Goal: Register for event/course: Register for event/course

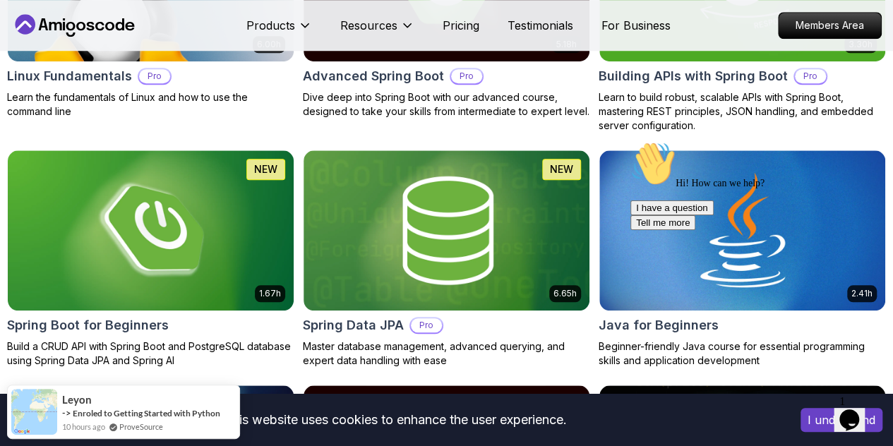
scroll to position [599, 0]
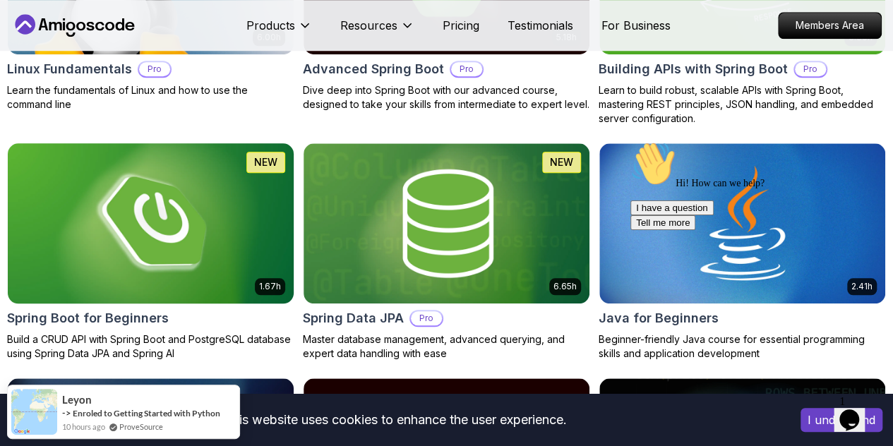
click at [301, 159] on img at bounding box center [151, 223] width 300 height 168
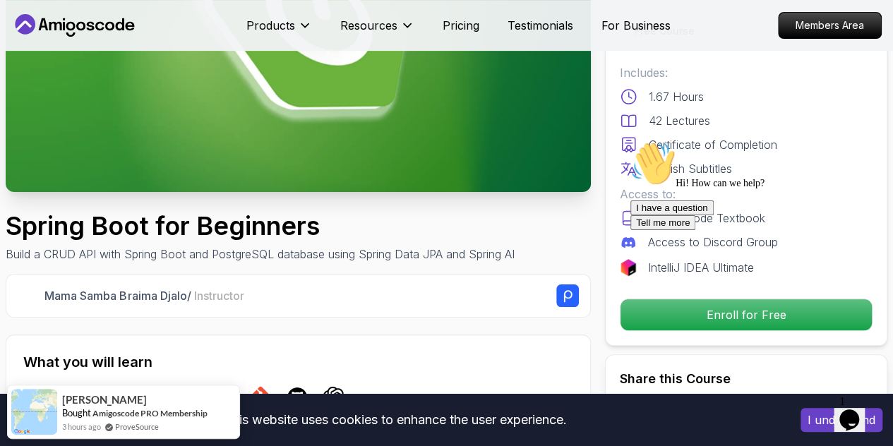
scroll to position [224, 0]
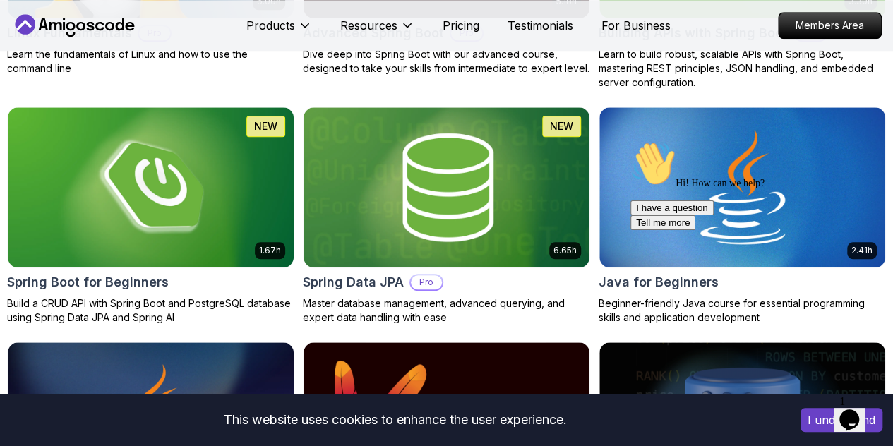
scroll to position [637, 0]
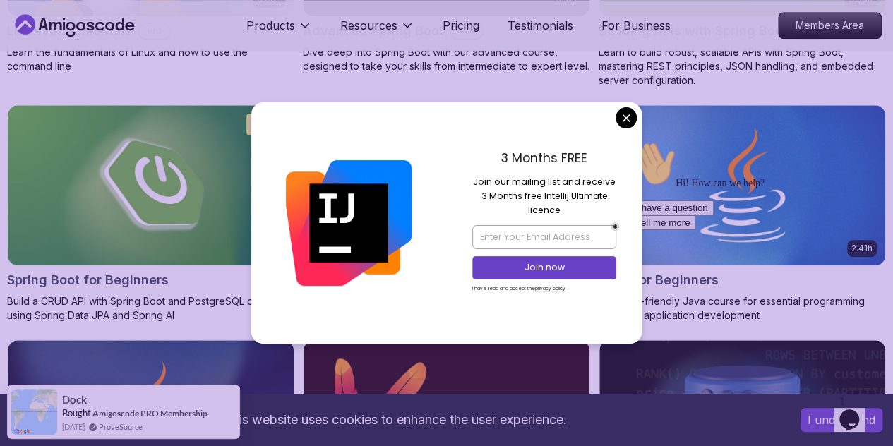
click at [607, 114] on div "3 Months FREE Join our mailing list and receive 3 Months free Intellij Ultimate…" at bounding box center [544, 222] width 195 height 241
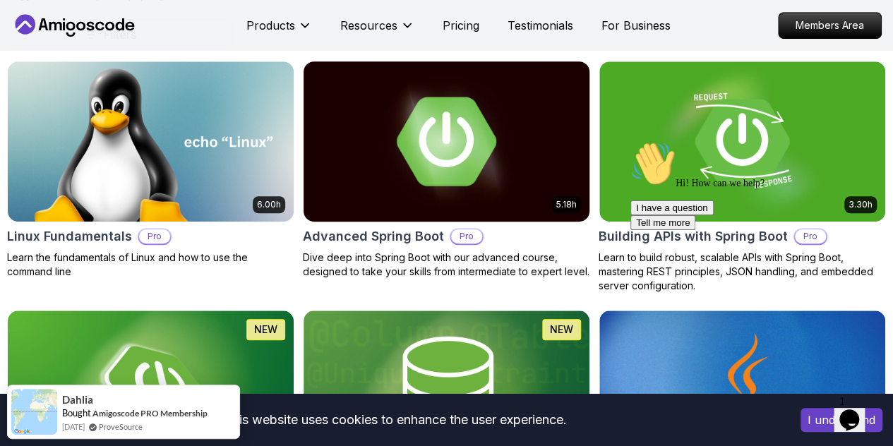
scroll to position [447, 0]
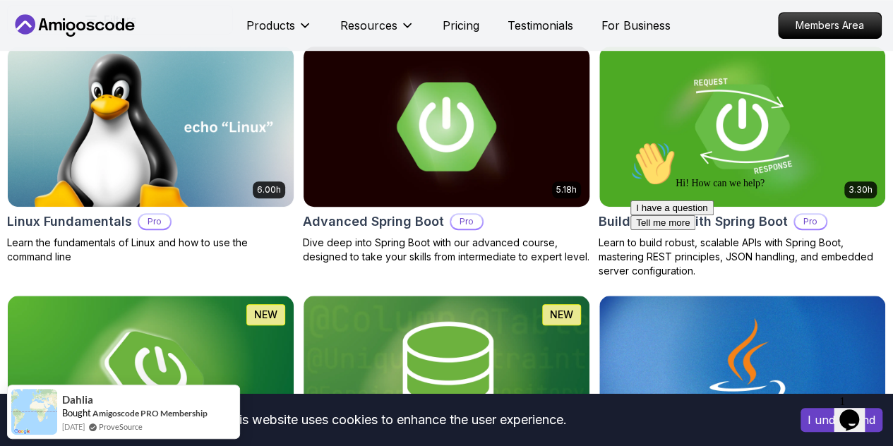
click at [561, 59] on img at bounding box center [446, 126] width 300 height 168
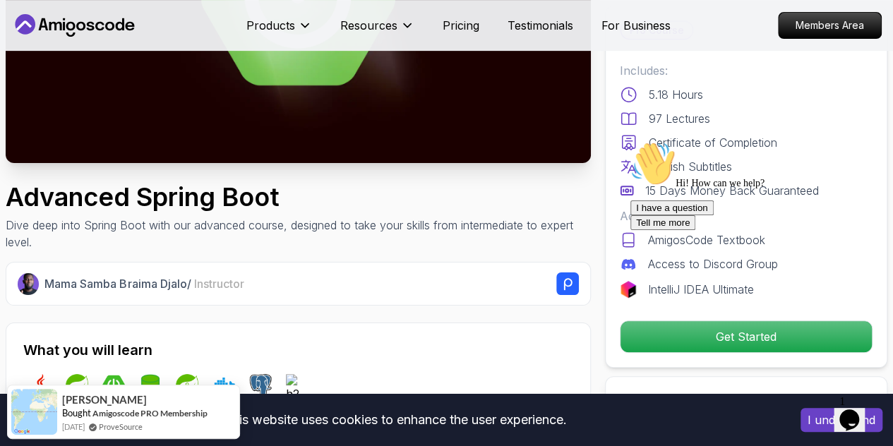
scroll to position [253, 0]
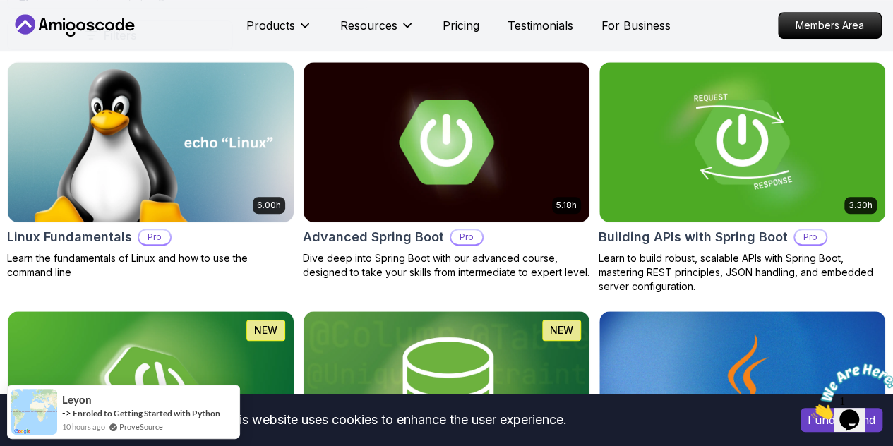
scroll to position [432, 0]
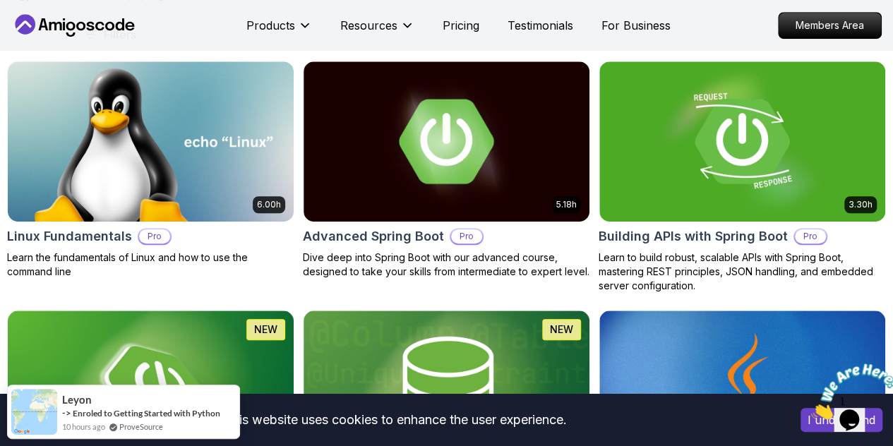
click at [0, 0] on button "Free" at bounding box center [0, 0] width 0 height 0
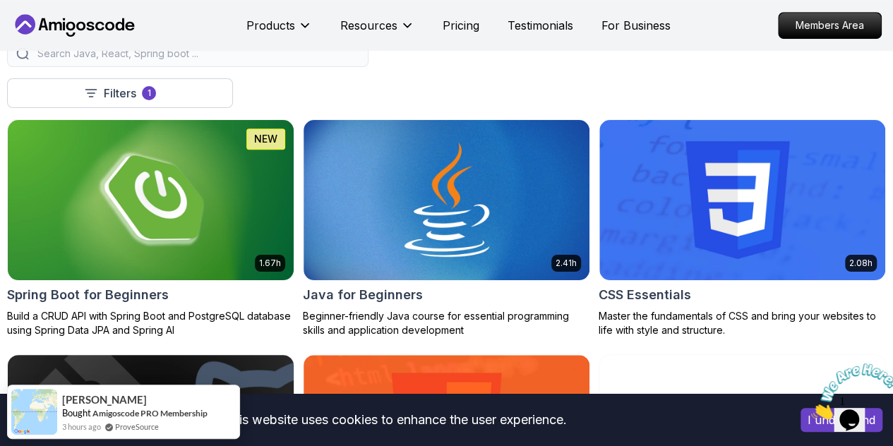
scroll to position [371, 0]
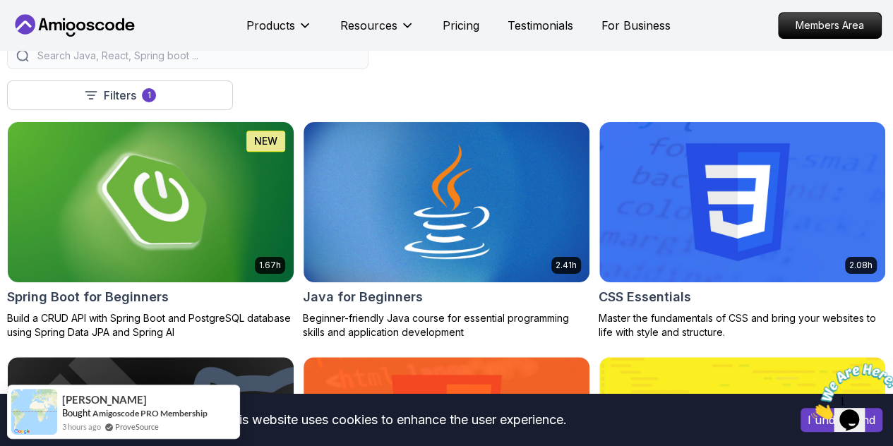
click at [301, 155] on img at bounding box center [151, 202] width 300 height 168
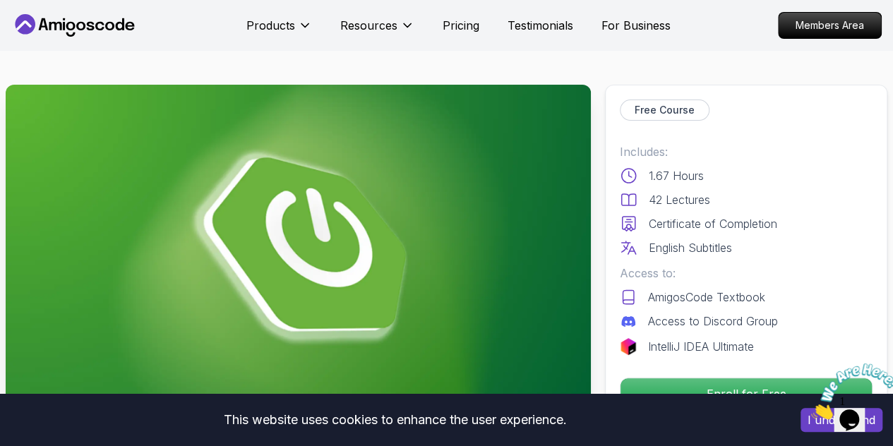
scroll to position [168, 0]
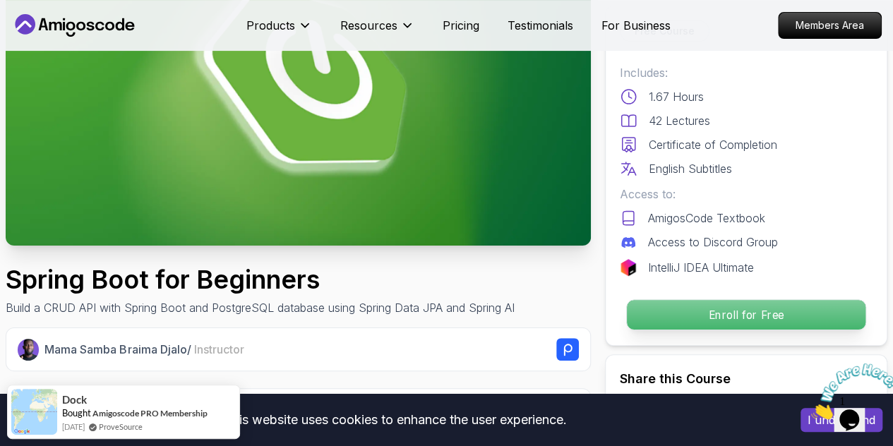
click at [730, 315] on p "Enroll for Free" at bounding box center [746, 315] width 238 height 30
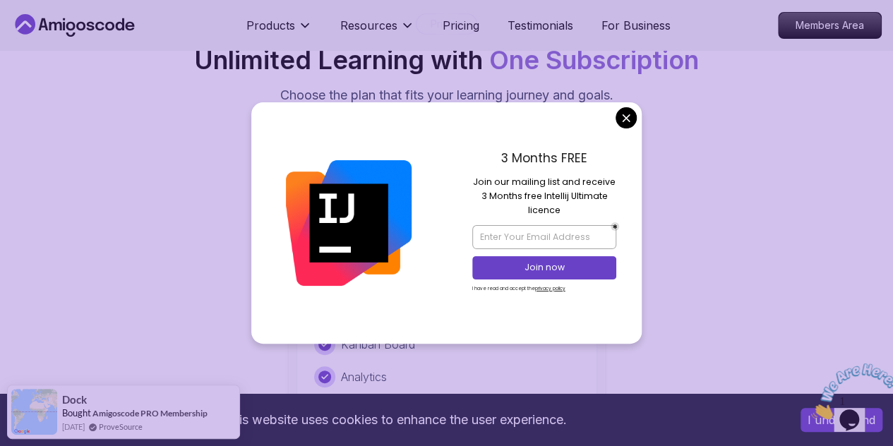
scroll to position [2946, 0]
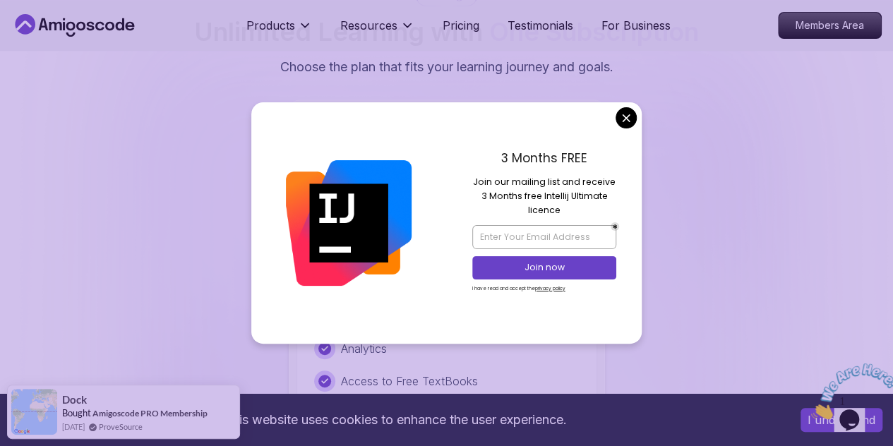
click at [614, 121] on div "3 Months FREE Join our mailing list and receive 3 Months free Intellij Ultimate…" at bounding box center [544, 222] width 195 height 241
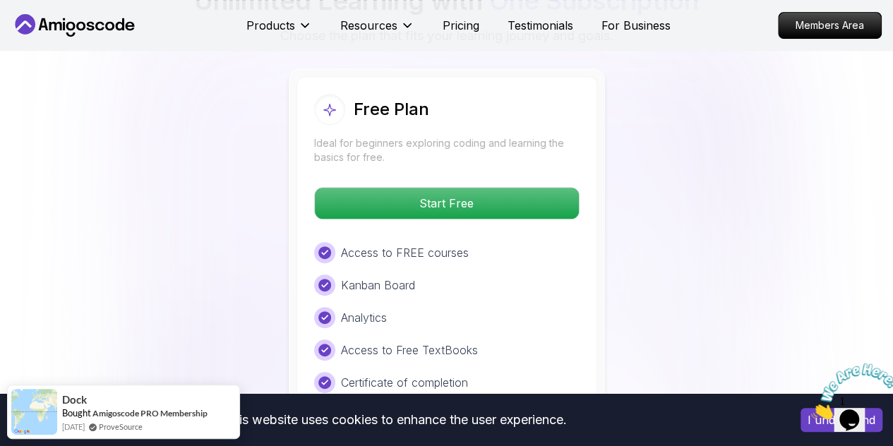
scroll to position [2978, 0]
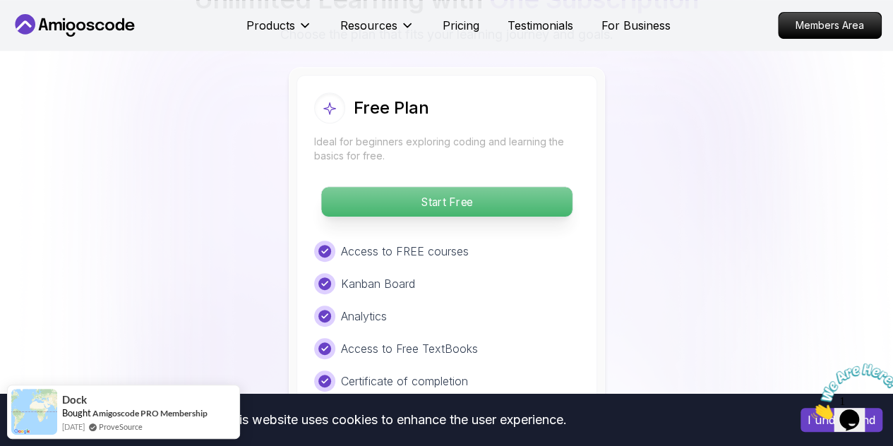
click at [508, 187] on p "Start Free" at bounding box center [446, 202] width 250 height 30
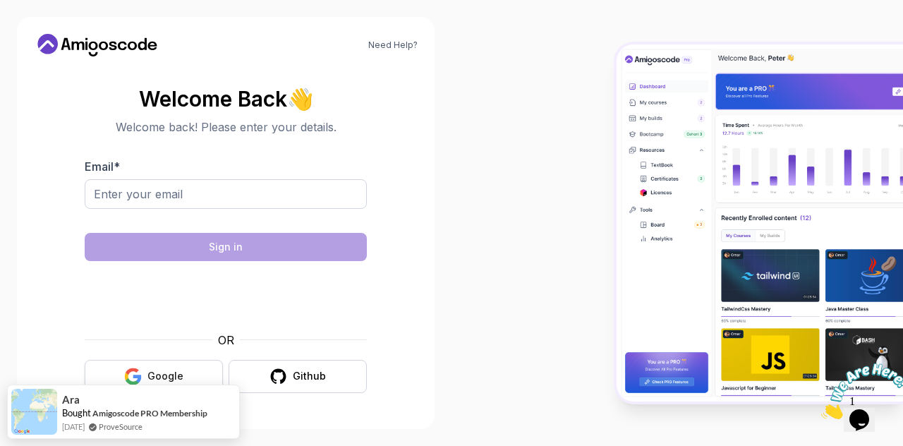
click at [175, 370] on div "Google" at bounding box center [165, 376] width 36 height 14
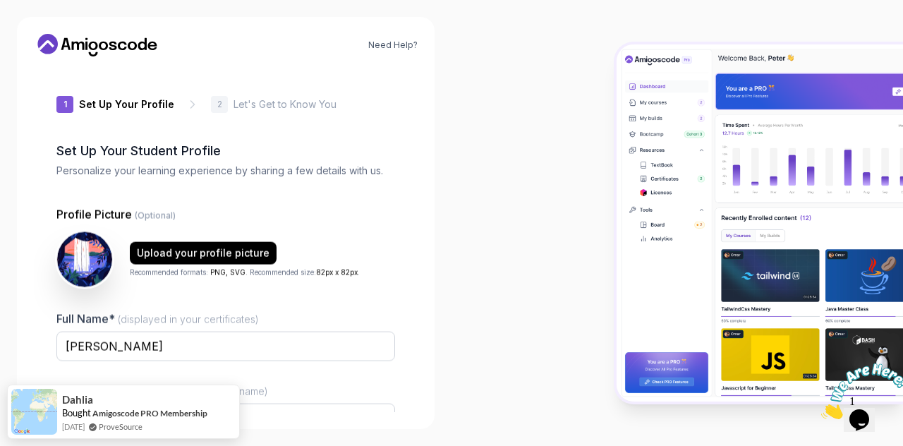
type input "livelywolf5a350"
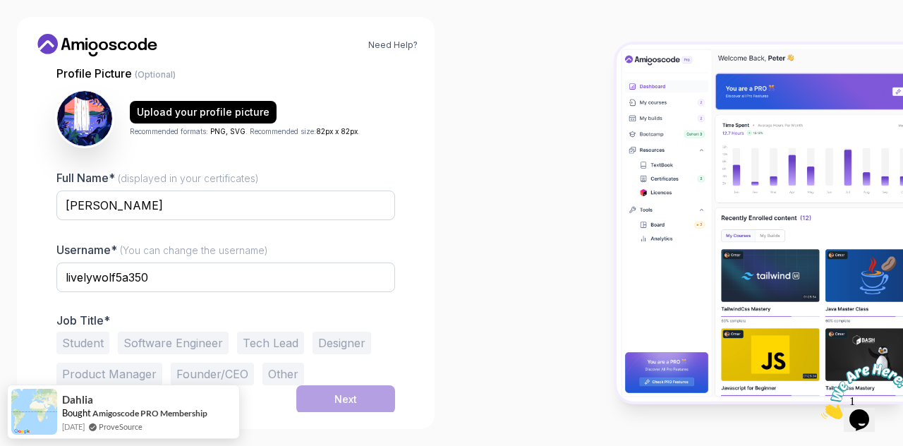
click at [168, 341] on button "Software Engineer" at bounding box center [173, 343] width 111 height 23
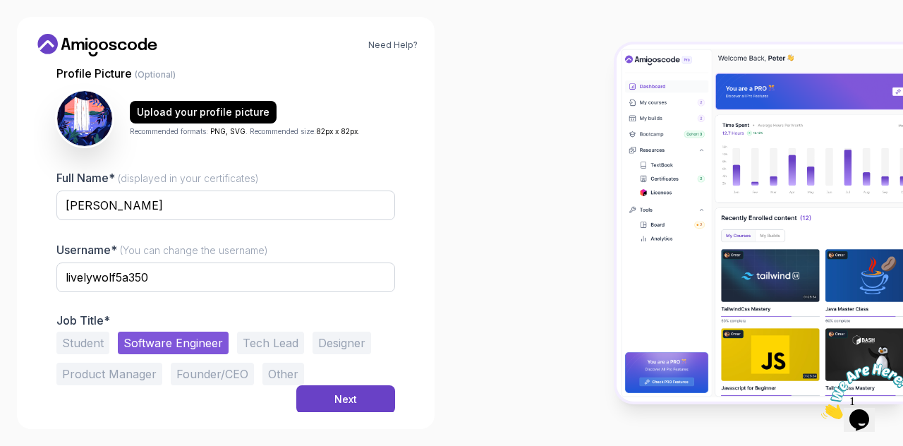
click at [81, 336] on button "Student" at bounding box center [82, 343] width 53 height 23
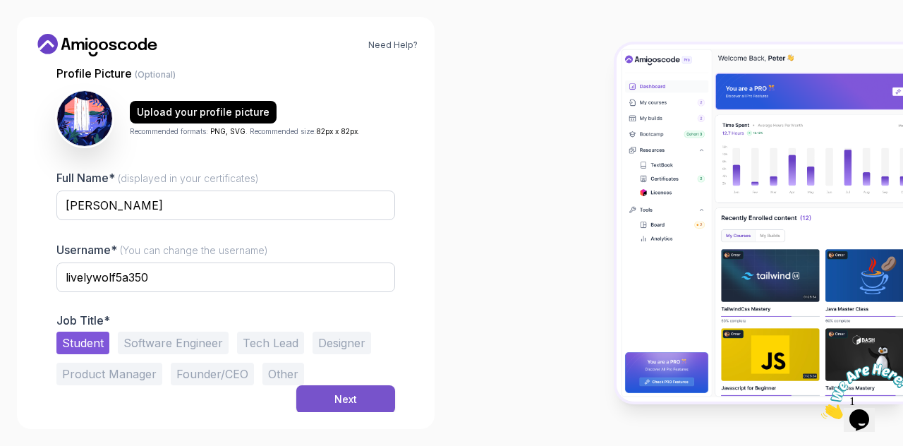
click at [351, 400] on div "Next" at bounding box center [345, 399] width 23 height 14
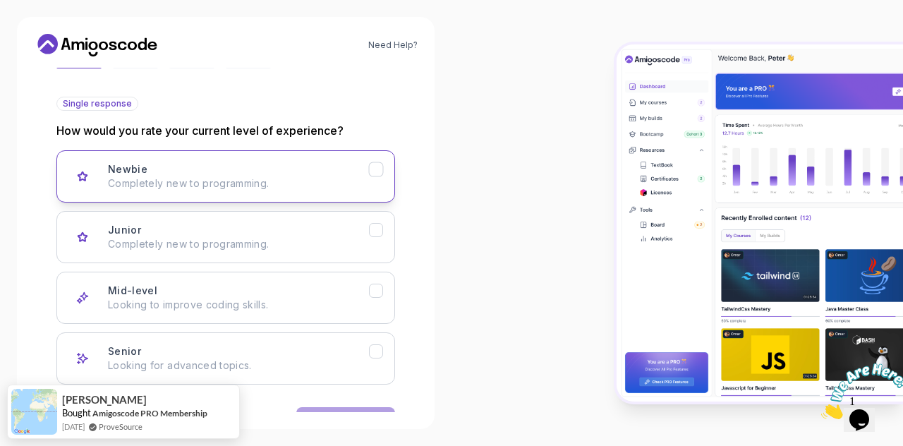
click at [317, 170] on div "Newbie Completely new to programming." at bounding box center [238, 176] width 261 height 28
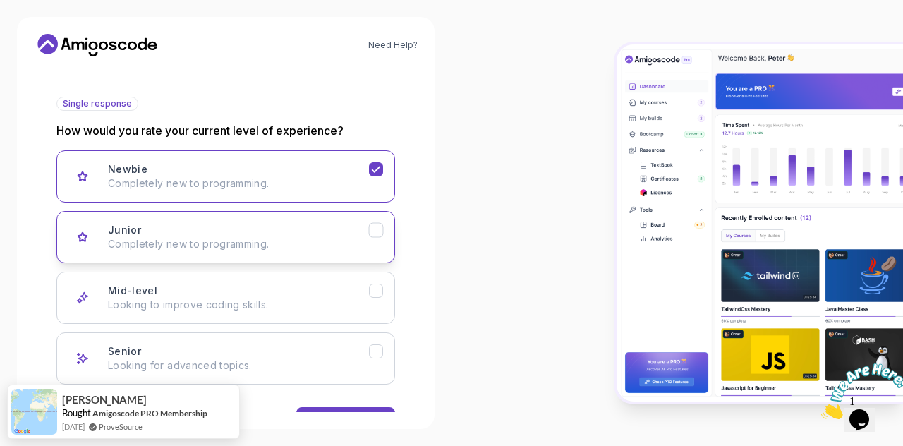
click at [299, 243] on p "Completely new to programming." at bounding box center [238, 244] width 261 height 14
click at [351, 291] on div "Mid-level Looking to improve coding skills." at bounding box center [238, 298] width 261 height 28
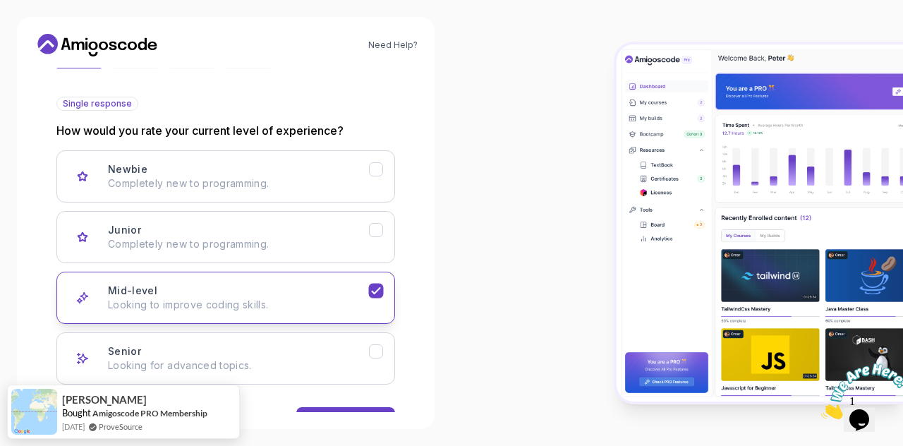
scroll to position [185, 0]
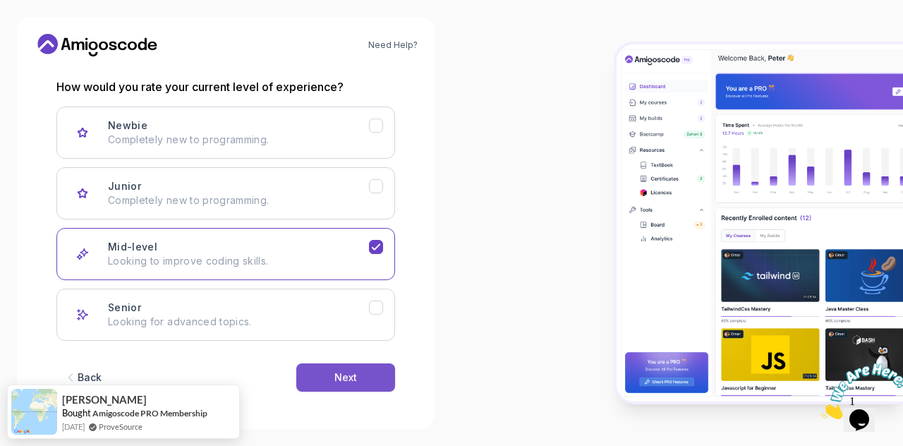
click at [352, 372] on div "Next" at bounding box center [345, 377] width 23 height 14
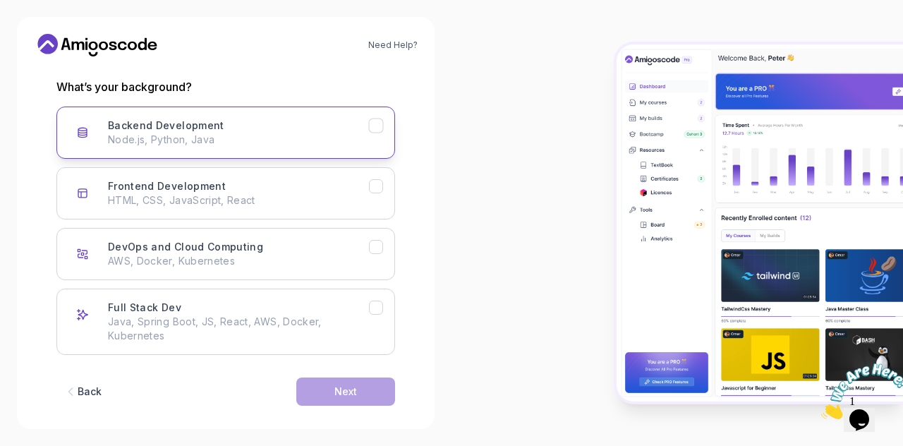
click at [353, 128] on div "Backend Development Node.js, Python, Java" at bounding box center [238, 133] width 261 height 28
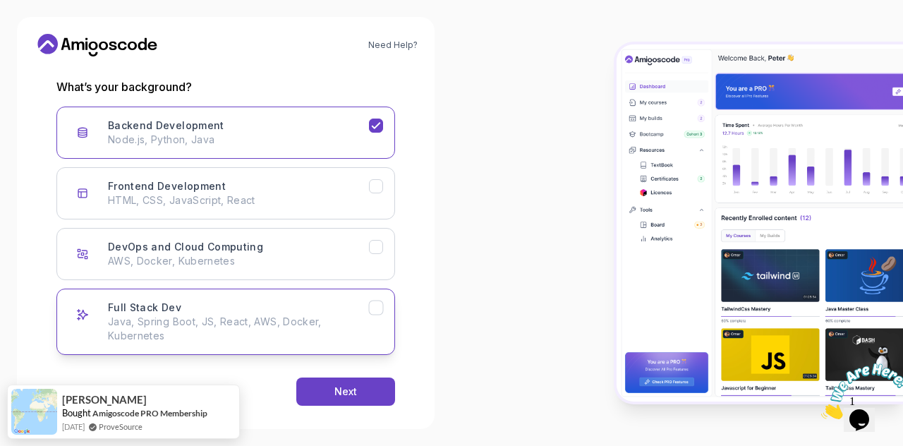
click at [354, 332] on p "Java, Spring Boot, JS, React, AWS, Docker, Kubernetes" at bounding box center [238, 329] width 261 height 28
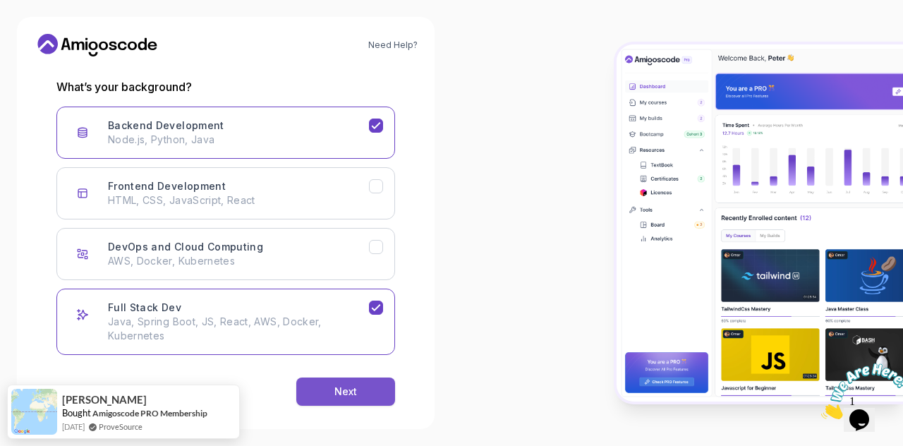
click at [354, 402] on button "Next" at bounding box center [345, 392] width 99 height 28
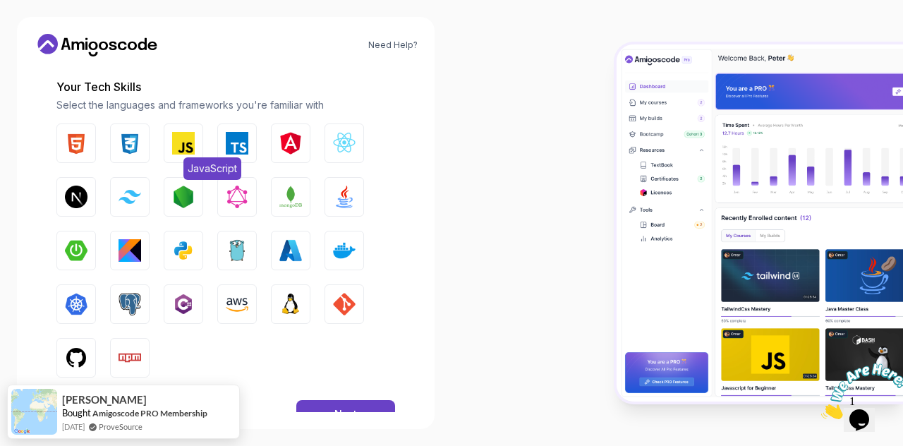
click at [193, 145] on img "button" at bounding box center [183, 143] width 23 height 23
click at [69, 135] on img "button" at bounding box center [76, 143] width 23 height 23
click at [142, 127] on button "CSS" at bounding box center [130, 143] width 40 height 40
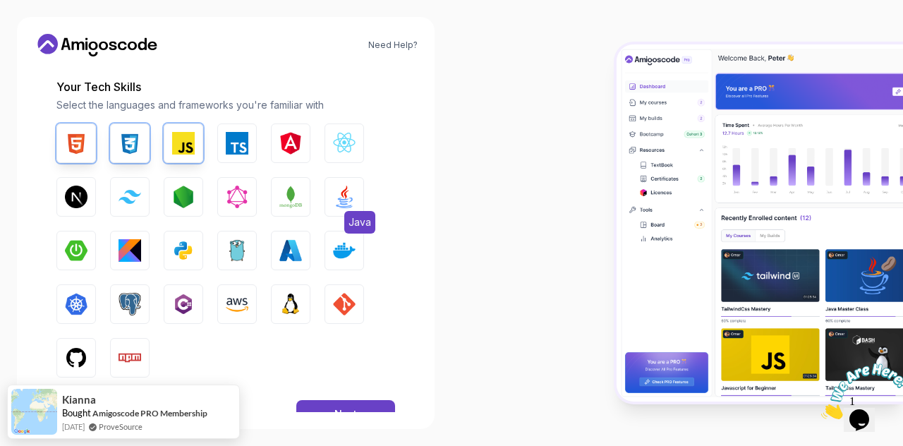
click at [354, 195] on img "button" at bounding box center [344, 197] width 23 height 23
click at [356, 150] on button "React.js" at bounding box center [345, 143] width 40 height 40
click at [322, 409] on button "Next" at bounding box center [345, 414] width 99 height 28
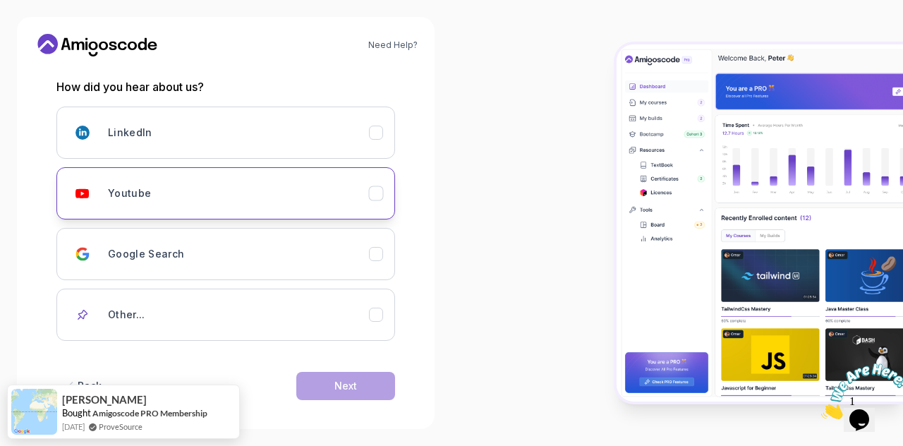
click at [325, 173] on button "Youtube" at bounding box center [225, 193] width 339 height 52
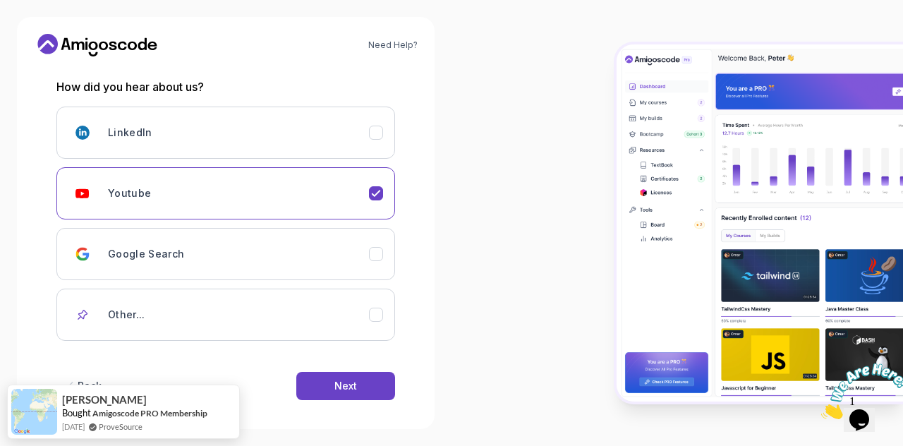
click at [339, 368] on div "Back Next" at bounding box center [225, 385] width 339 height 73
click at [332, 387] on button "Next" at bounding box center [345, 386] width 99 height 28
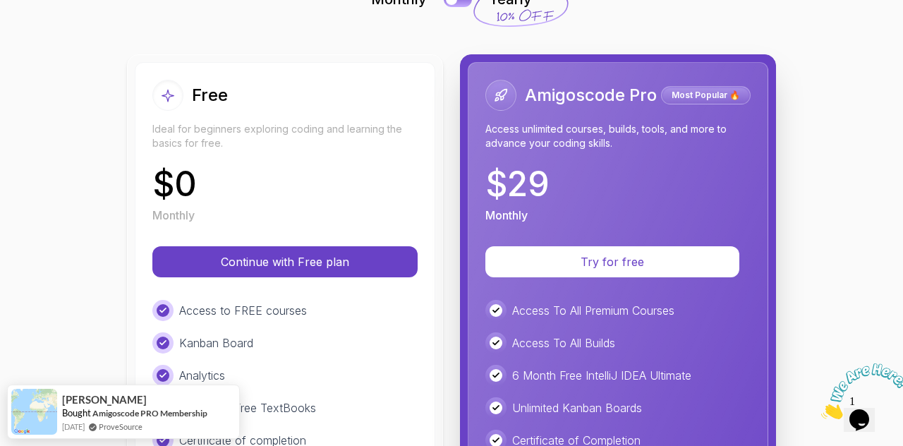
scroll to position [121, 0]
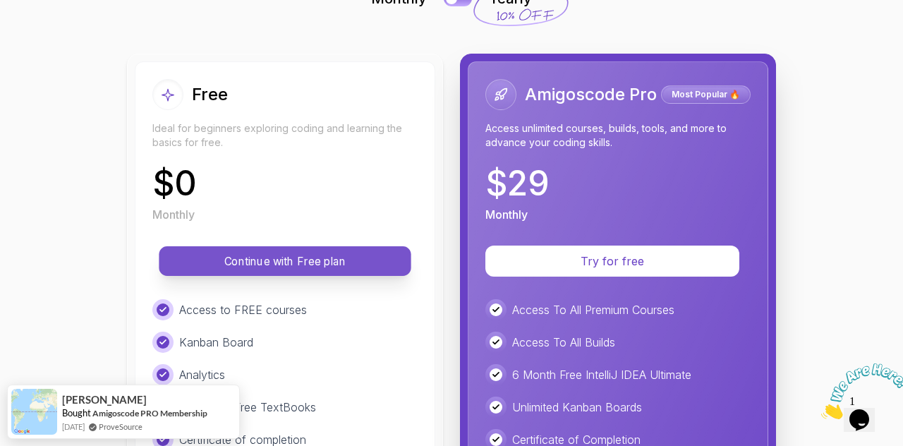
click at [316, 265] on p "Continue with Free plan" at bounding box center [285, 261] width 220 height 16
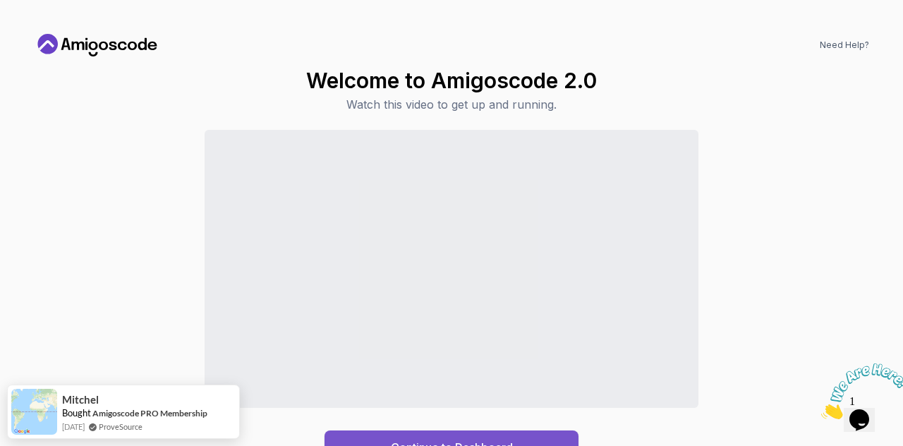
click at [476, 440] on div "Continue to Dashboard" at bounding box center [452, 447] width 122 height 17
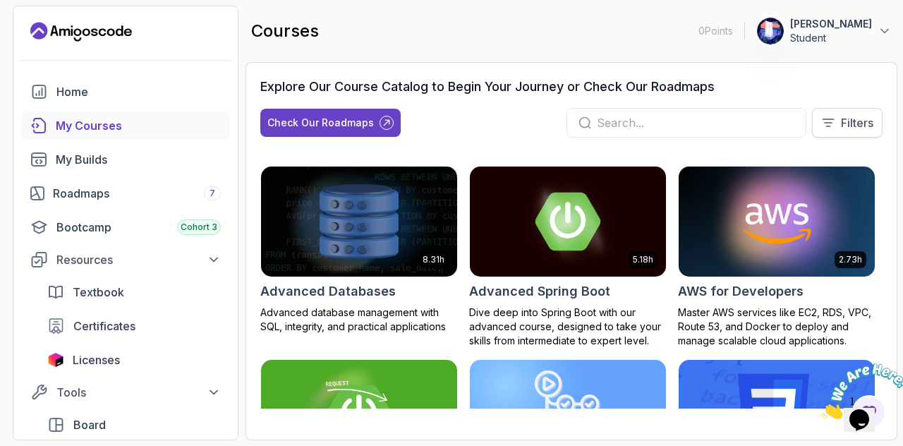
click at [841, 122] on p "Filters" at bounding box center [857, 122] width 32 height 17
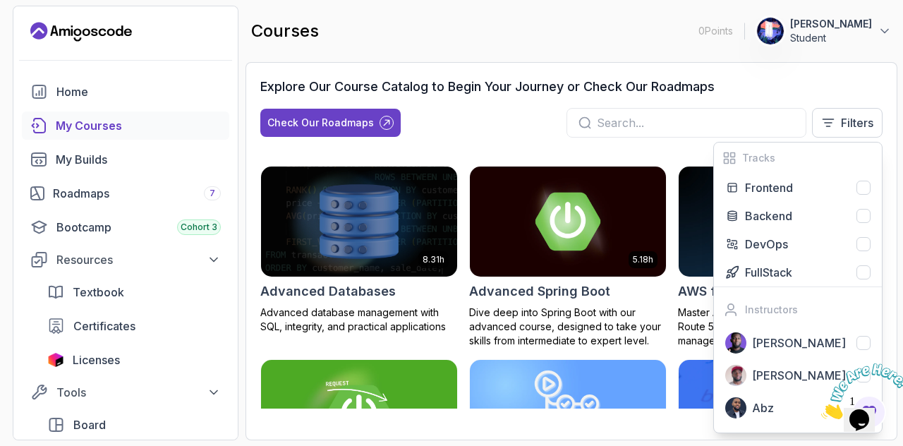
click at [831, 78] on div "Explore Our Course Catalog to Begin Your Journey or Check Our Roadmaps" at bounding box center [571, 87] width 622 height 20
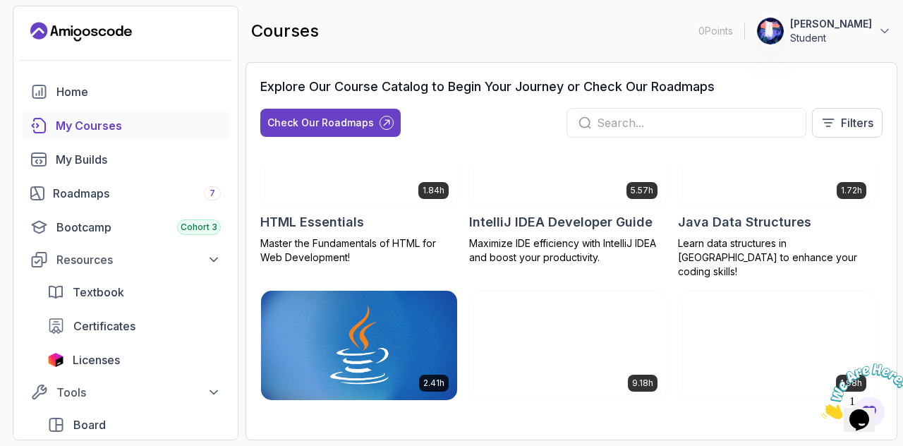
scroll to position [1331, 0]
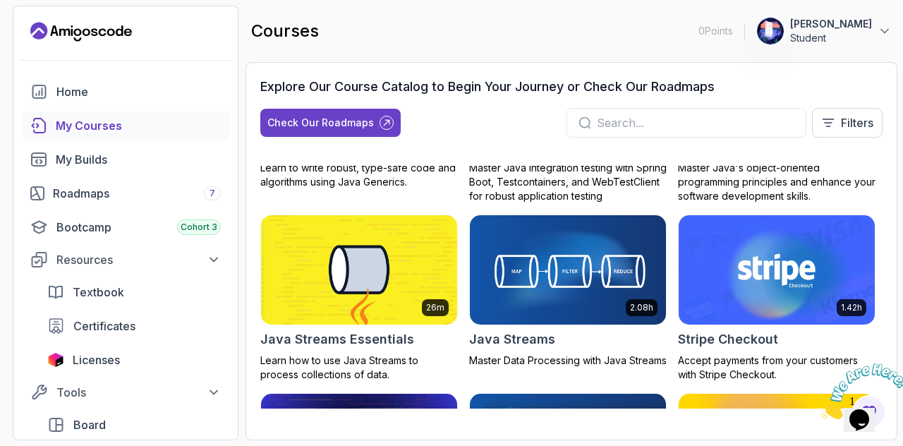
click at [140, 131] on div "My Courses" at bounding box center [138, 125] width 165 height 17
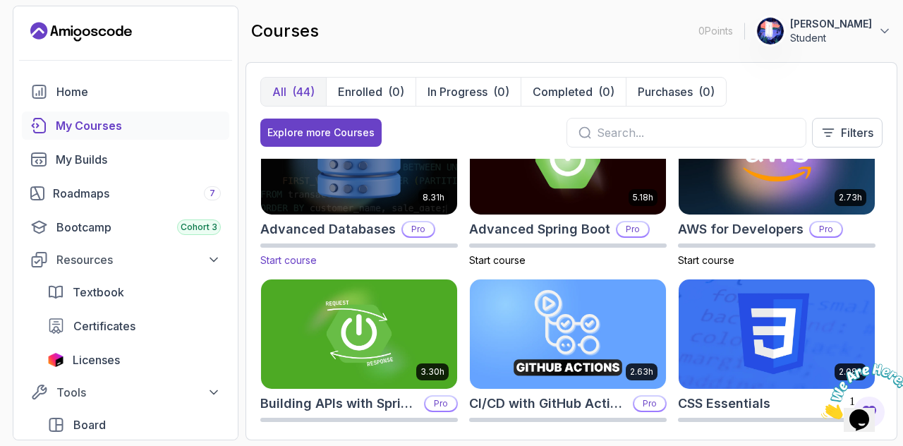
scroll to position [58, 0]
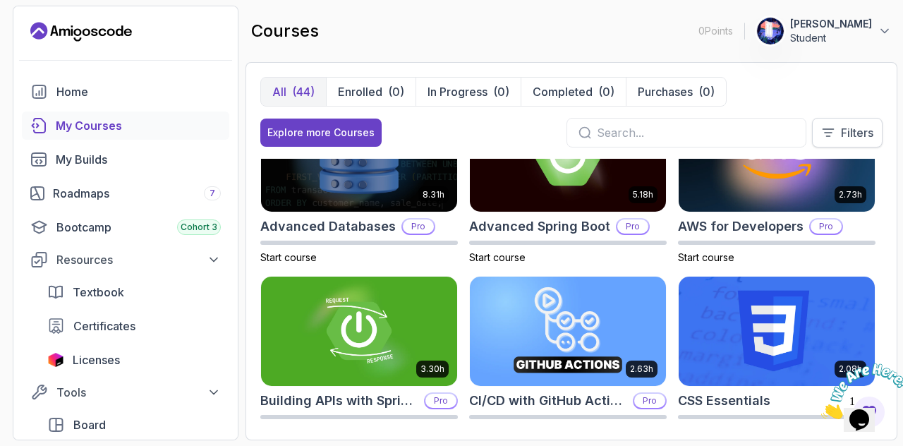
click at [873, 124] on p "Filters" at bounding box center [857, 132] width 32 height 17
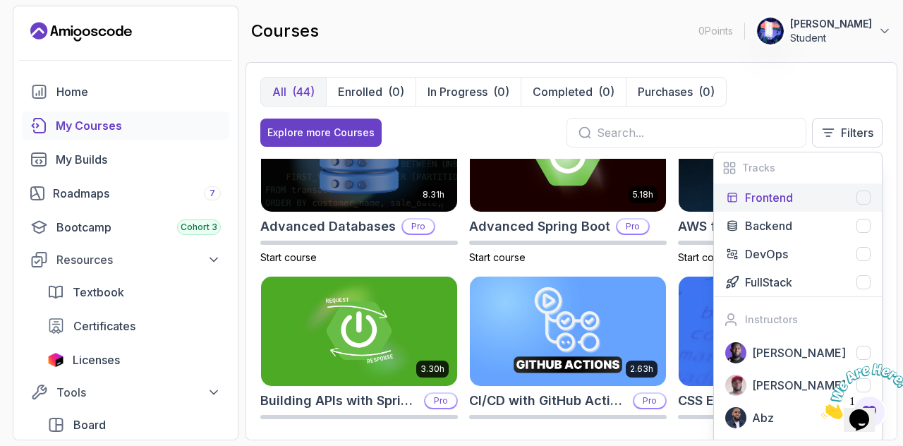
scroll to position [1, 0]
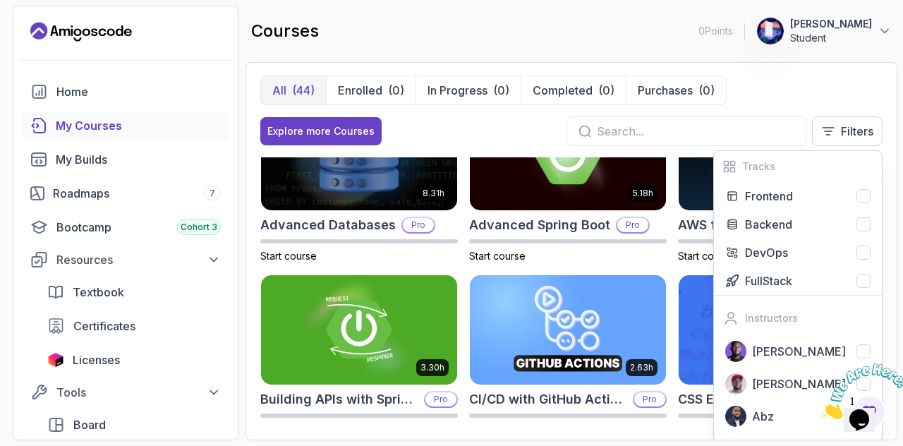
click at [673, 119] on div at bounding box center [687, 131] width 240 height 30
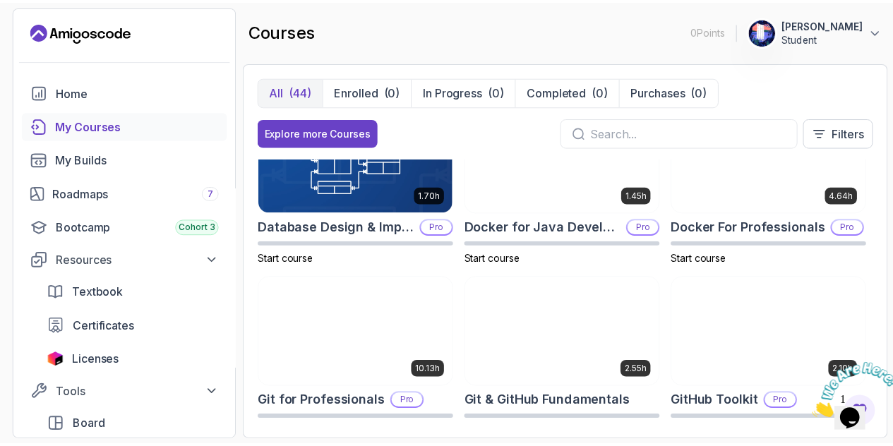
scroll to position [432, 0]
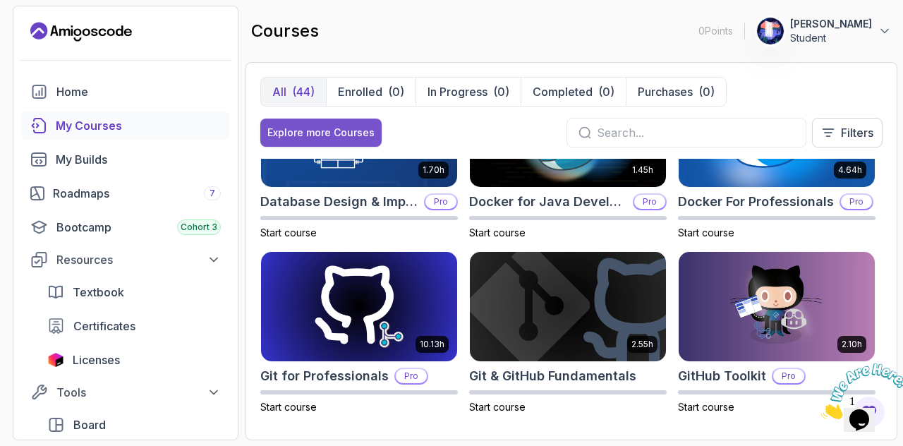
click at [354, 135] on div "Explore more Courses" at bounding box center [320, 133] width 107 height 14
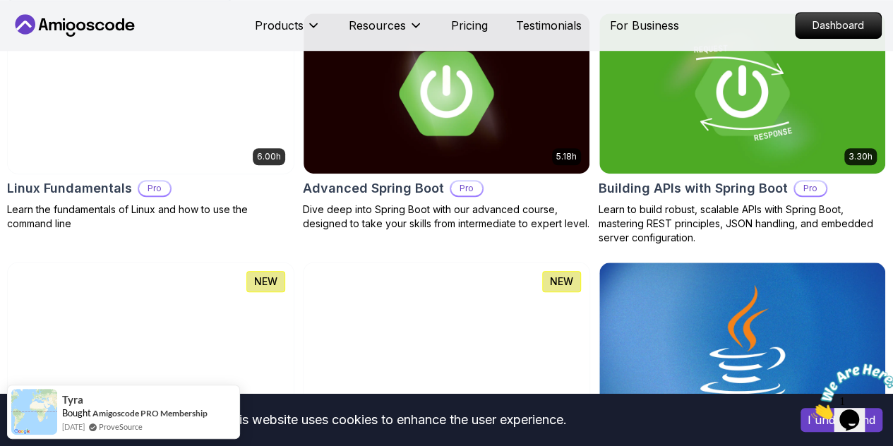
scroll to position [485, 0]
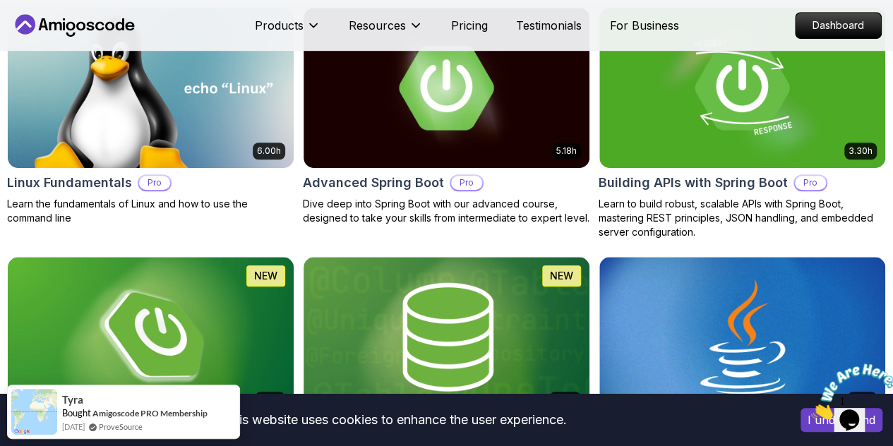
click at [0, 0] on button "Free" at bounding box center [0, 0] width 0 height 0
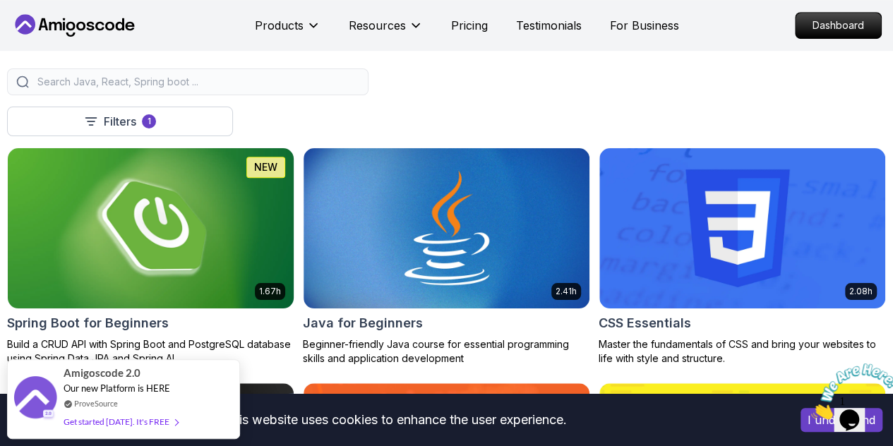
scroll to position [347, 0]
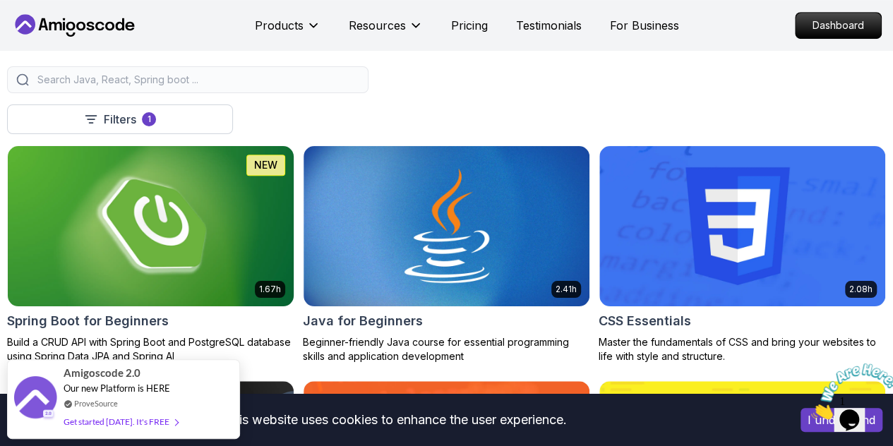
click at [301, 170] on img at bounding box center [151, 226] width 300 height 168
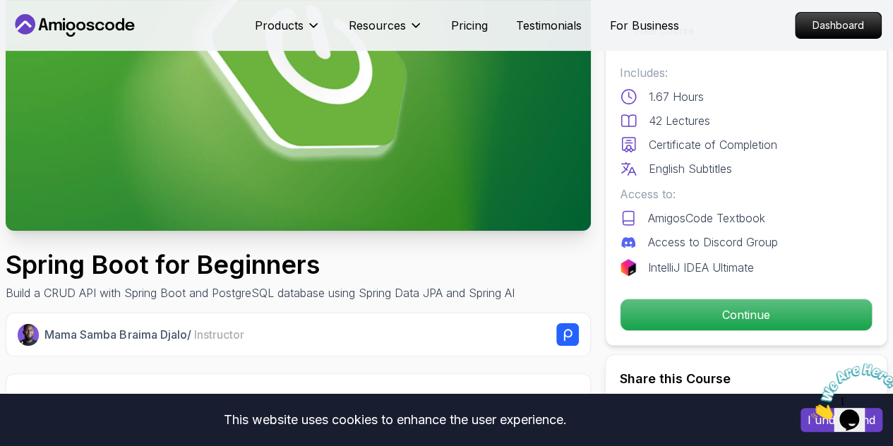
scroll to position [183, 0]
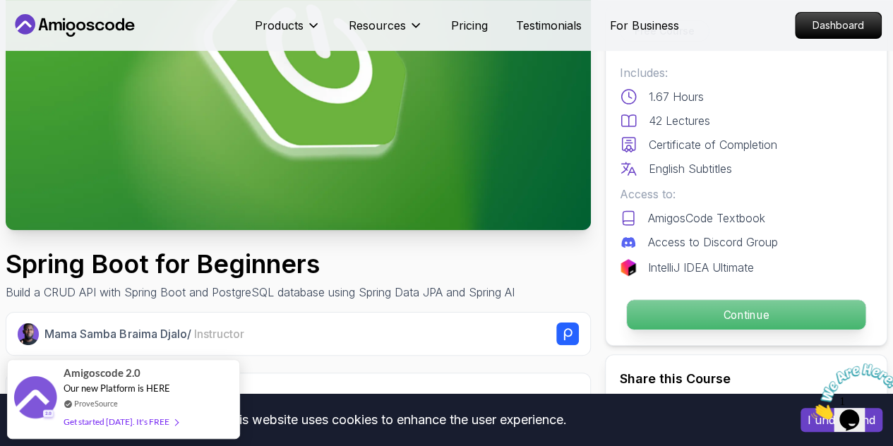
click at [702, 306] on p "Continue" at bounding box center [746, 315] width 238 height 30
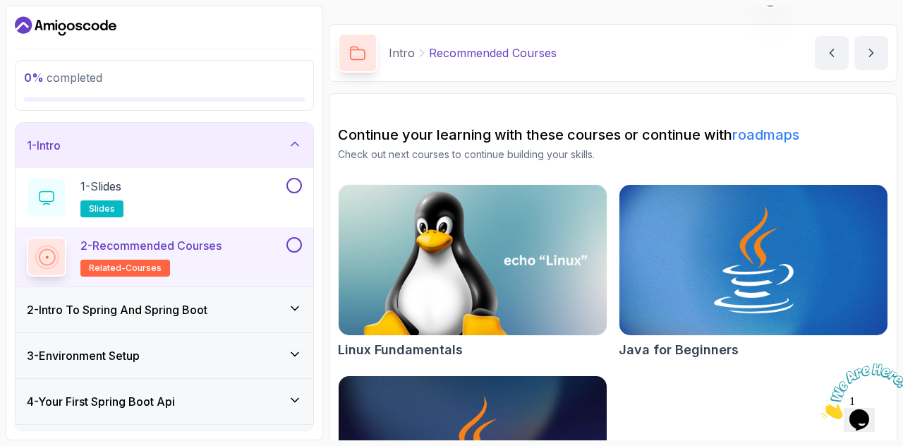
click at [292, 320] on div "2 - Intro To Spring And Spring Boot" at bounding box center [165, 309] width 298 height 45
